Goal: Task Accomplishment & Management: Use online tool/utility

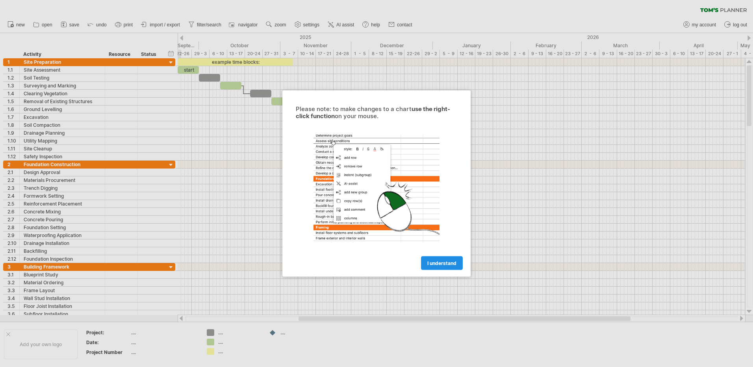
click at [449, 260] on span "I understand" at bounding box center [441, 263] width 29 height 6
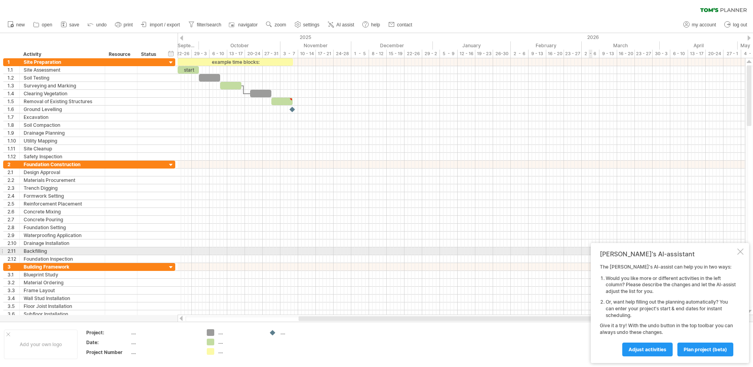
click at [742, 253] on div at bounding box center [740, 251] width 6 height 6
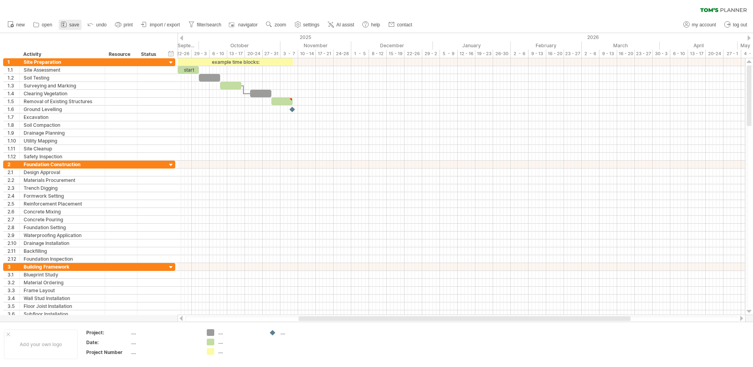
click at [70, 25] on span "save" at bounding box center [74, 25] width 10 height 6
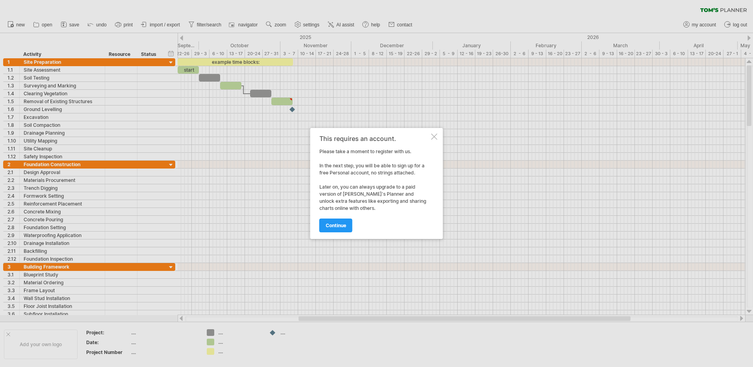
click at [431, 135] on div at bounding box center [434, 136] width 6 height 6
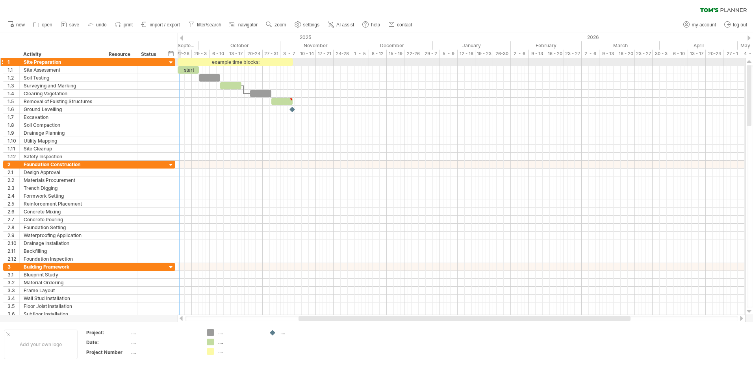
click at [170, 59] on div at bounding box center [170, 62] width 7 height 7
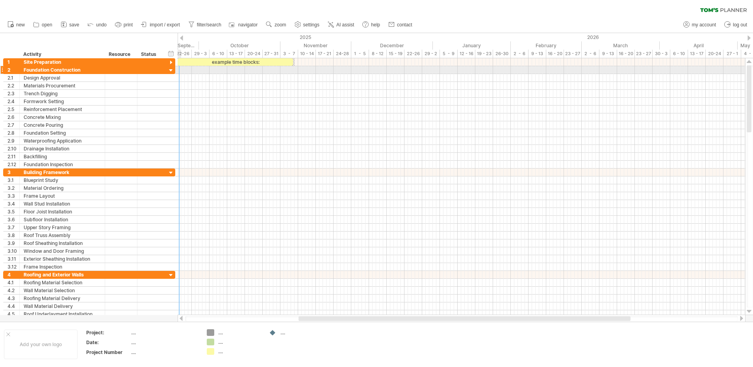
click at [169, 67] on div at bounding box center [170, 70] width 7 height 7
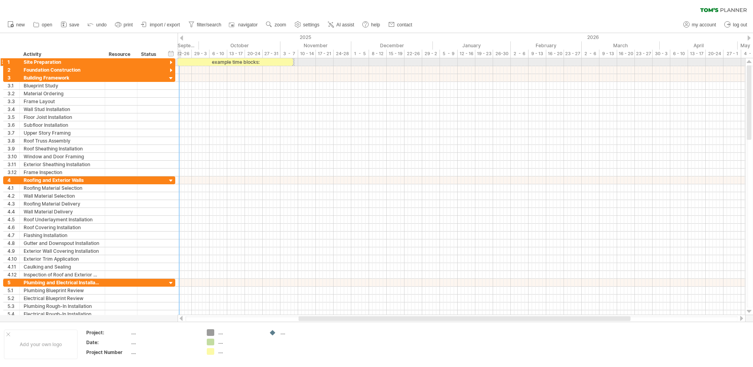
click at [172, 62] on div at bounding box center [170, 62] width 7 height 7
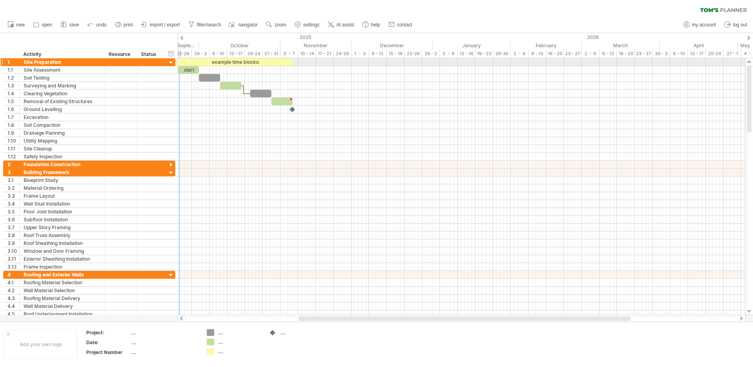
click at [172, 62] on div at bounding box center [170, 62] width 7 height 7
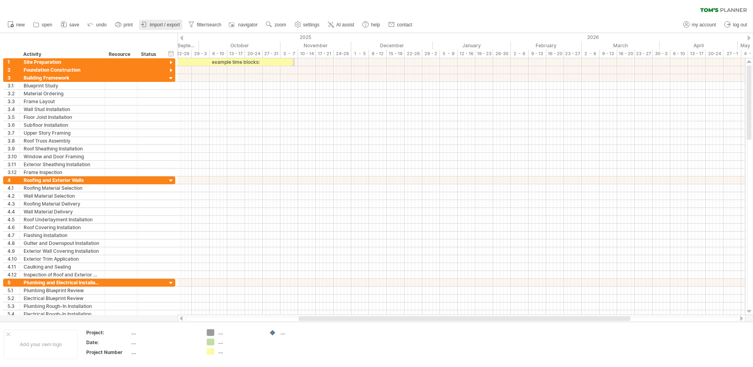
click at [159, 26] on span "import / export" at bounding box center [165, 25] width 30 height 6
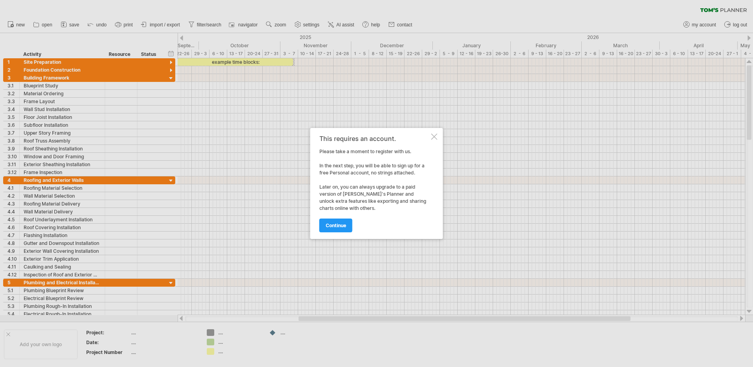
click at [436, 137] on div at bounding box center [434, 136] width 6 height 6
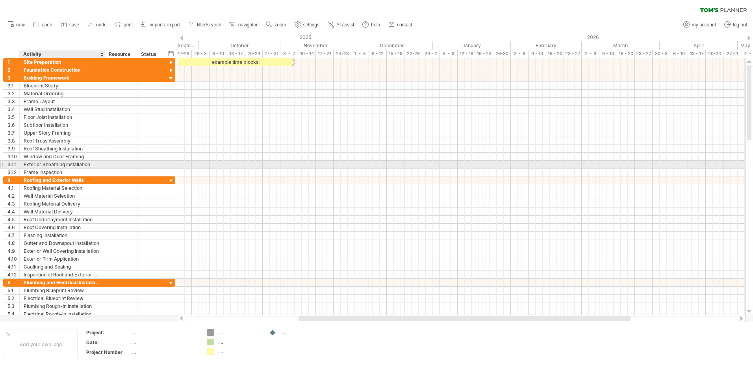
drag, startPoint x: 7, startPoint y: 37, endPoint x: 100, endPoint y: 161, distance: 154.6
click at [100, 161] on div "Trying to reach [DOMAIN_NAME] Connected again... 0% clear filter new 1" at bounding box center [376, 183] width 753 height 367
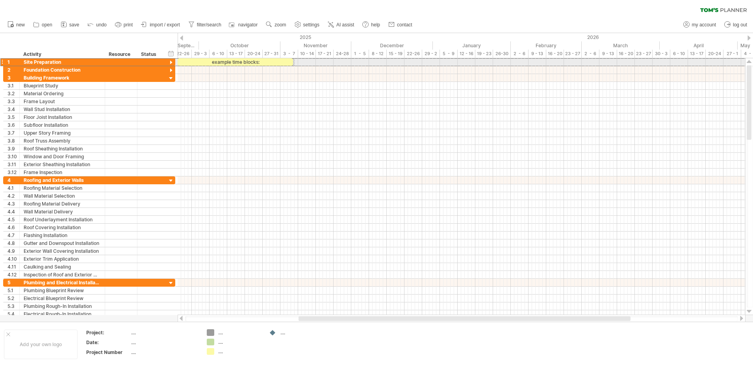
click at [2, 63] on div at bounding box center [1, 62] width 3 height 8
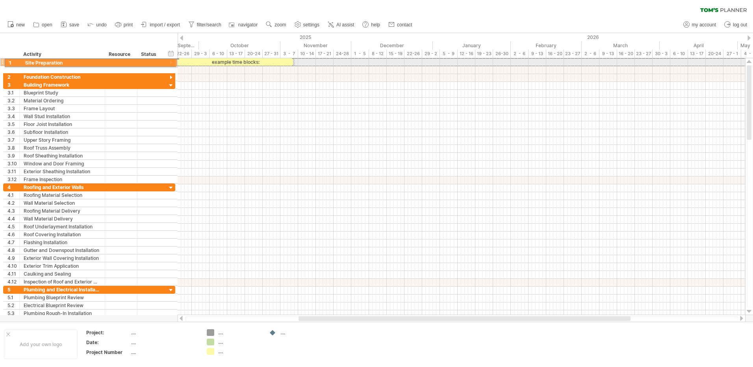
click at [2, 61] on div at bounding box center [1, 62] width 3 height 8
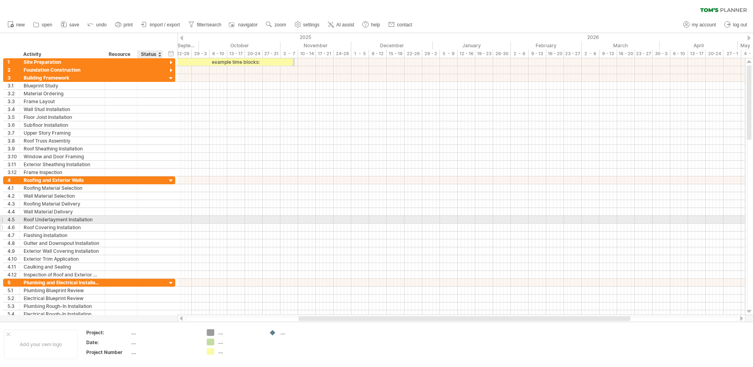
drag, startPoint x: 8, startPoint y: 43, endPoint x: 156, endPoint y: 224, distance: 233.2
